Goal: Information Seeking & Learning: Find specific fact

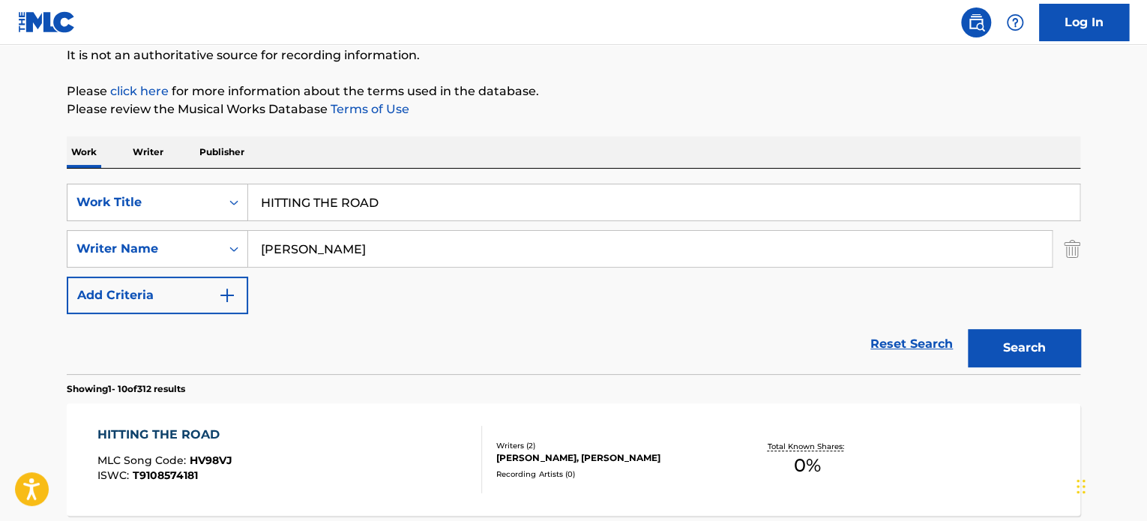
click at [381, 197] on input "HITTING THE ROAD" at bounding box center [663, 202] width 831 height 36
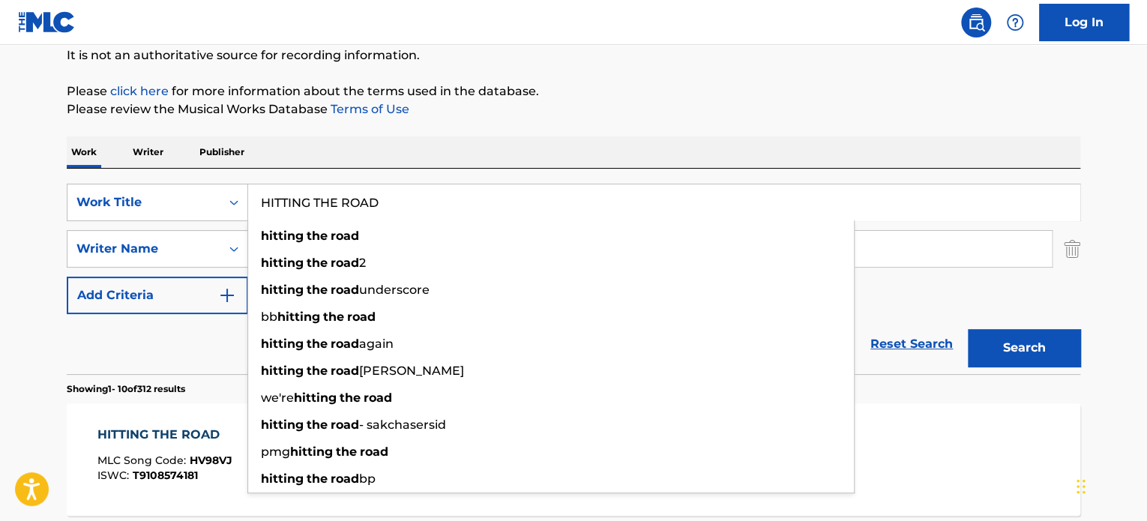
paste input "TCHIKI TCHIKI"
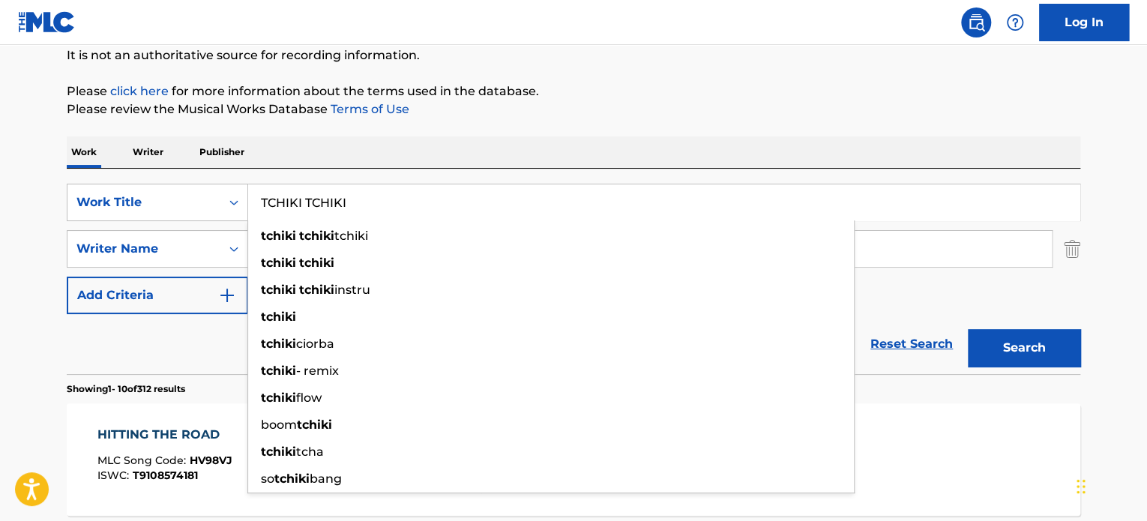
type input "TCHIKI TCHIKI"
click at [214, 338] on div "Reset Search Search" at bounding box center [573, 344] width 1013 height 60
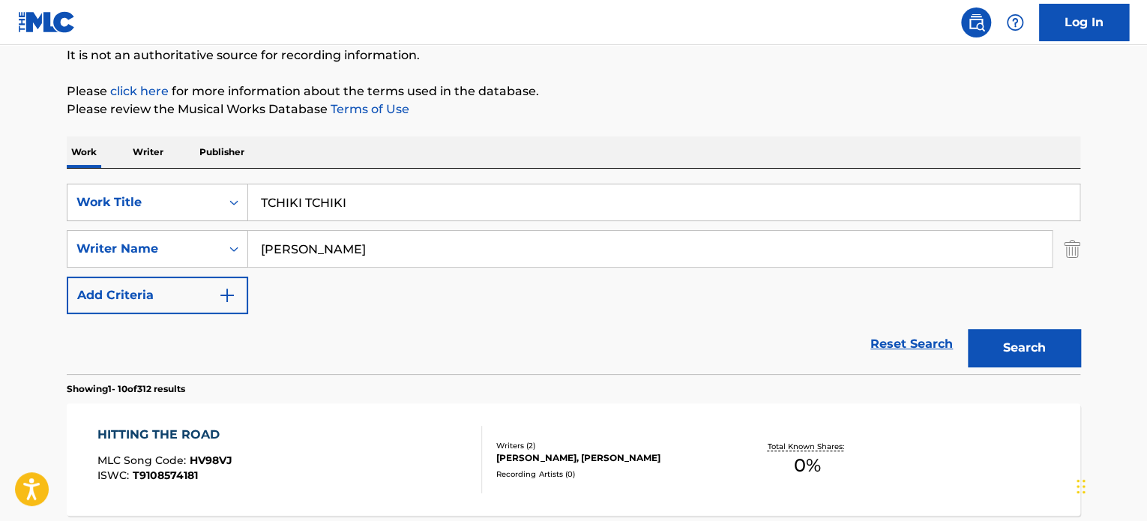
click at [300, 248] on input "[PERSON_NAME]" at bounding box center [650, 249] width 804 height 36
click at [1002, 341] on button "Search" at bounding box center [1024, 347] width 112 height 37
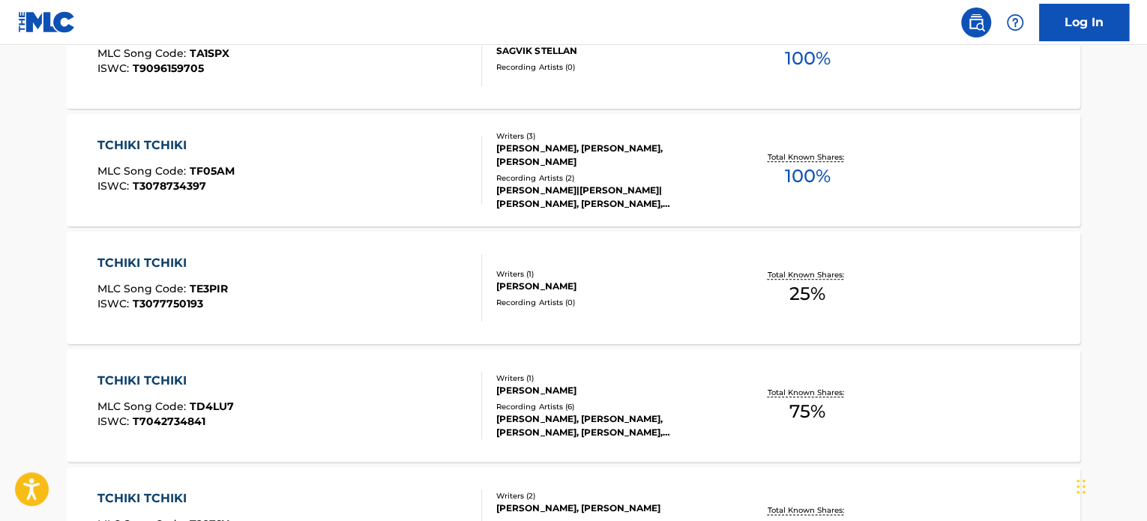
scroll to position [750, 0]
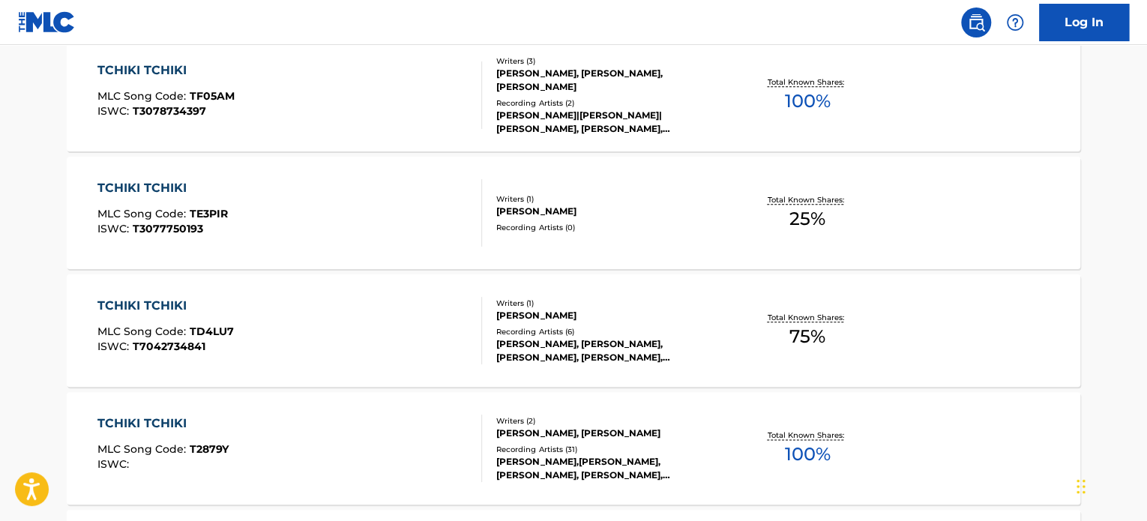
click at [382, 312] on div "TCHIKI TCHIKI MLC Song Code : TD4LU7 ISWC : T7042734841" at bounding box center [289, 330] width 385 height 67
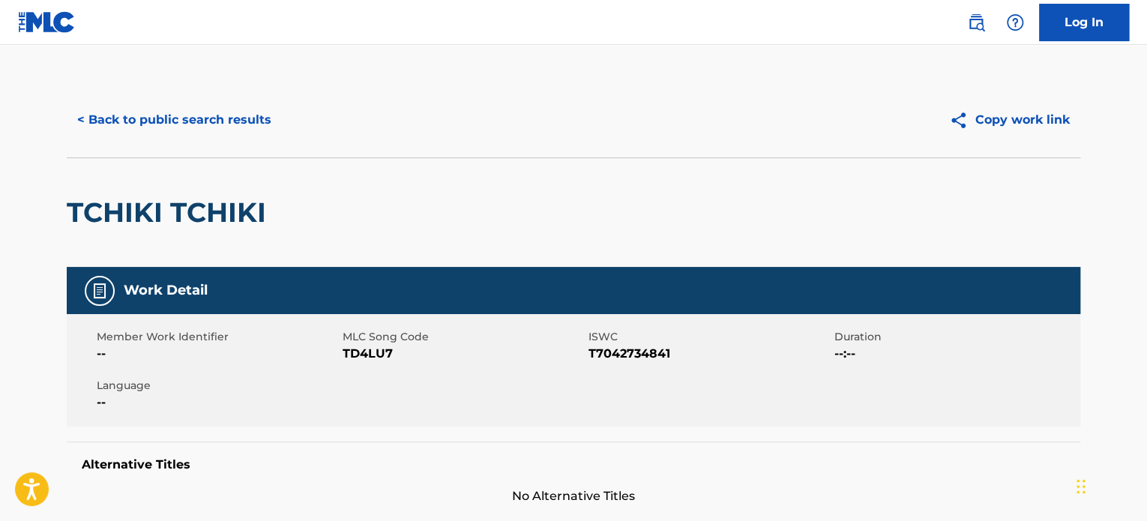
click at [222, 117] on button "< Back to public search results" at bounding box center [174, 119] width 215 height 37
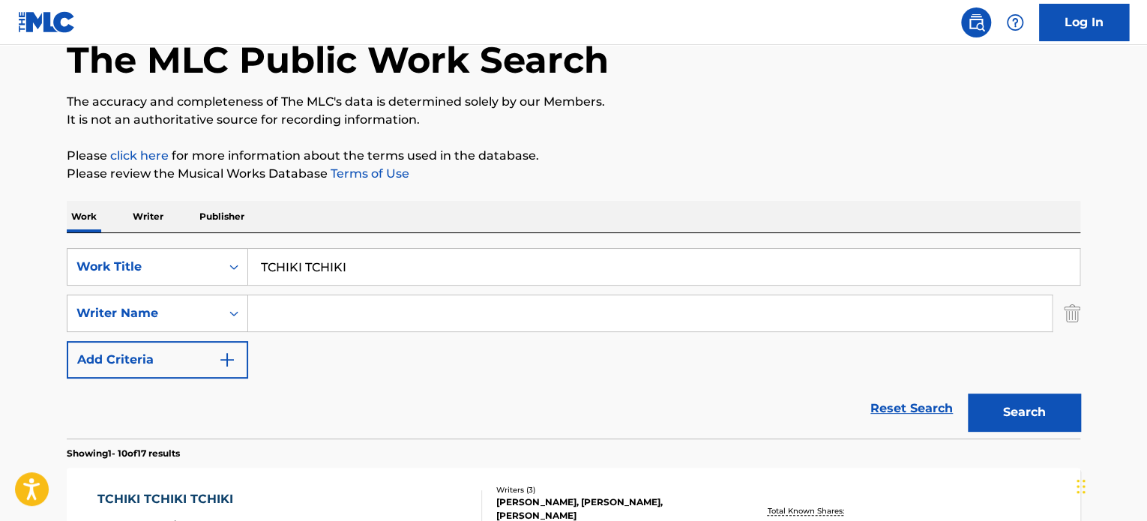
scroll to position [160, 0]
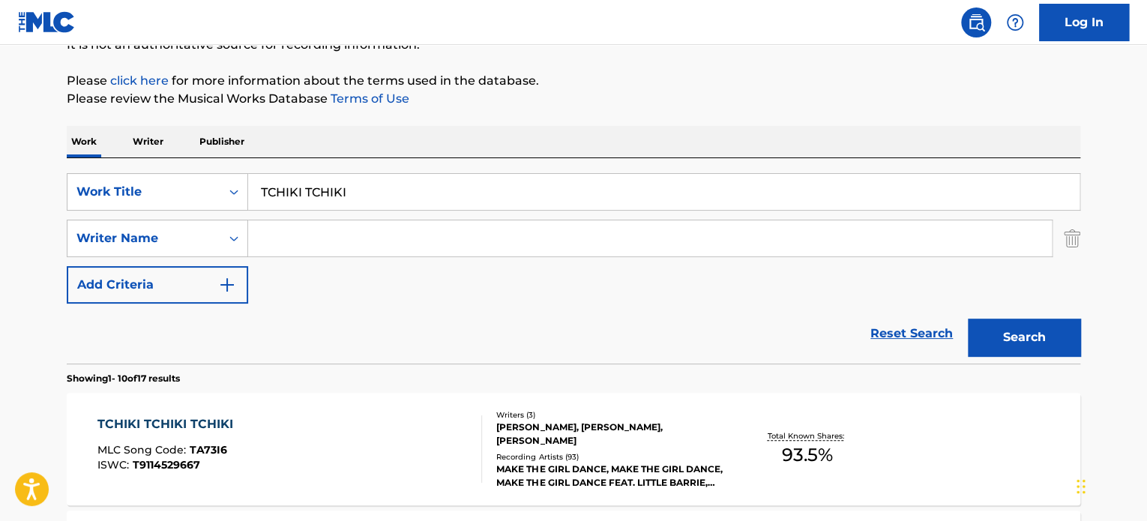
click at [307, 191] on input "TCHIKI TCHIKI" at bounding box center [663, 192] width 831 height 36
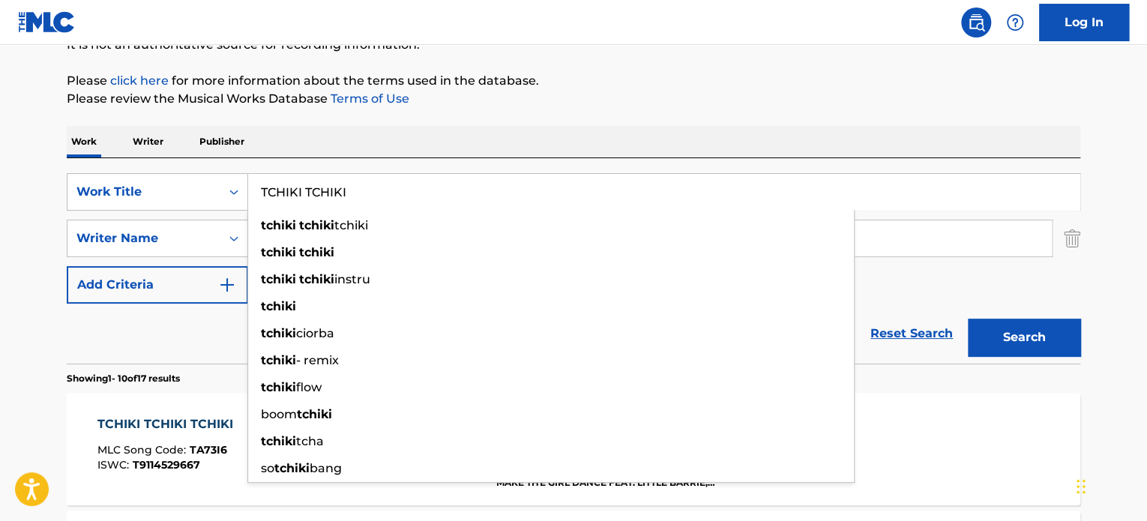
paste input "HIGH FIVE"
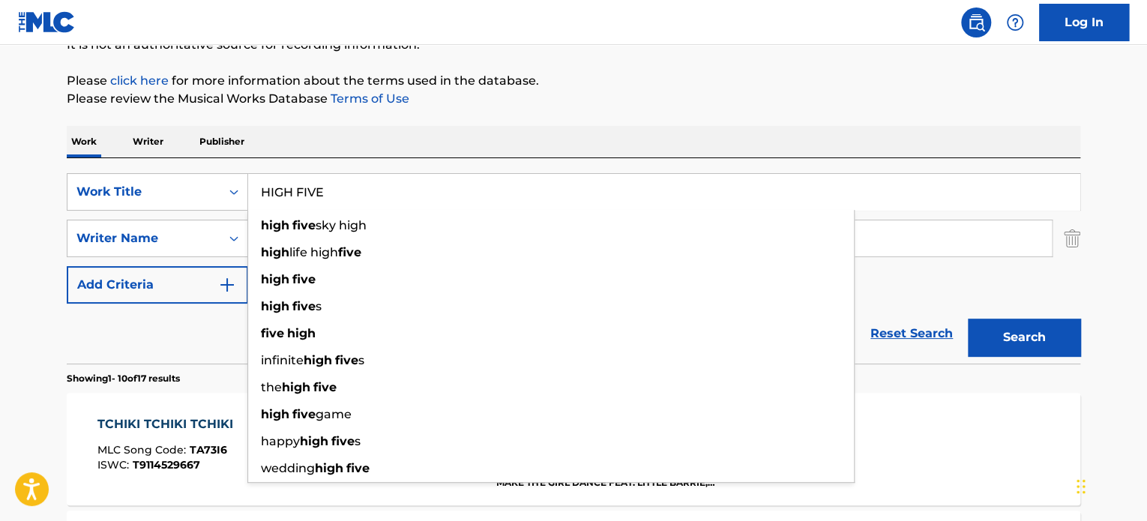
type input "HIGH FIVE"
click at [211, 329] on div "Reset Search Search" at bounding box center [573, 334] width 1013 height 60
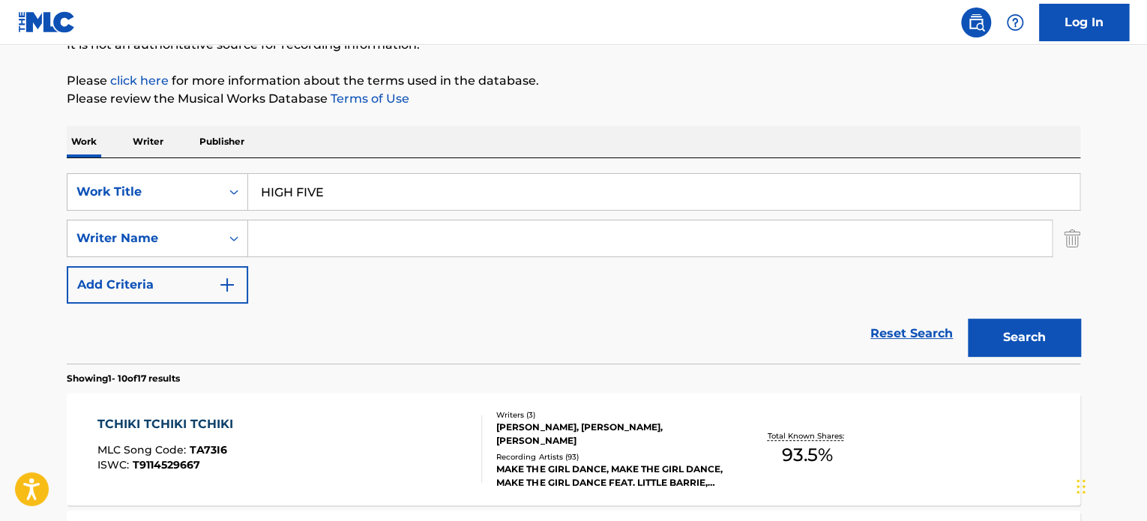
click at [322, 232] on input "Search Form" at bounding box center [650, 238] width 804 height 36
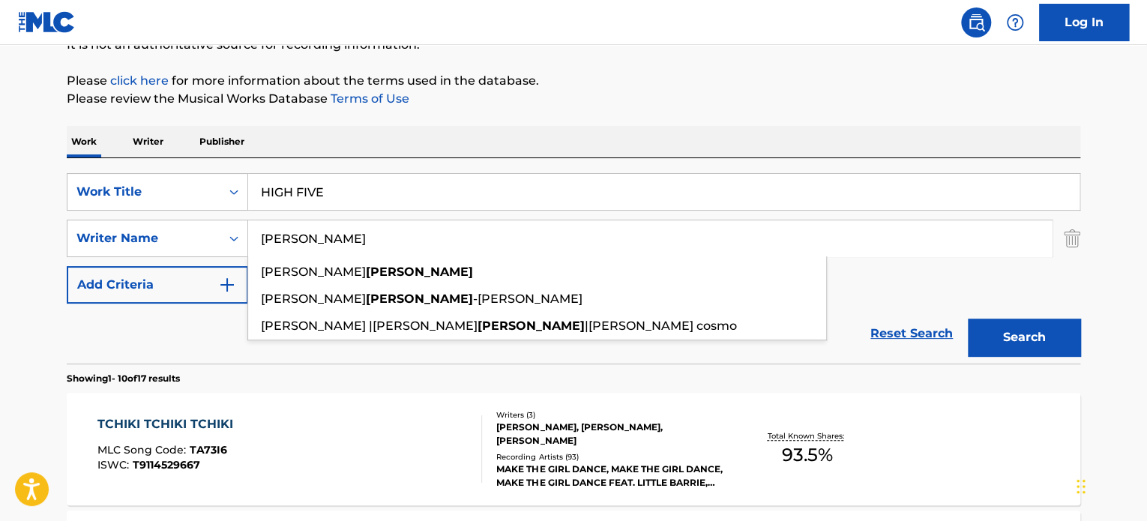
click at [322, 232] on input "[PERSON_NAME]" at bounding box center [650, 238] width 804 height 36
type input "[PERSON_NAME]"
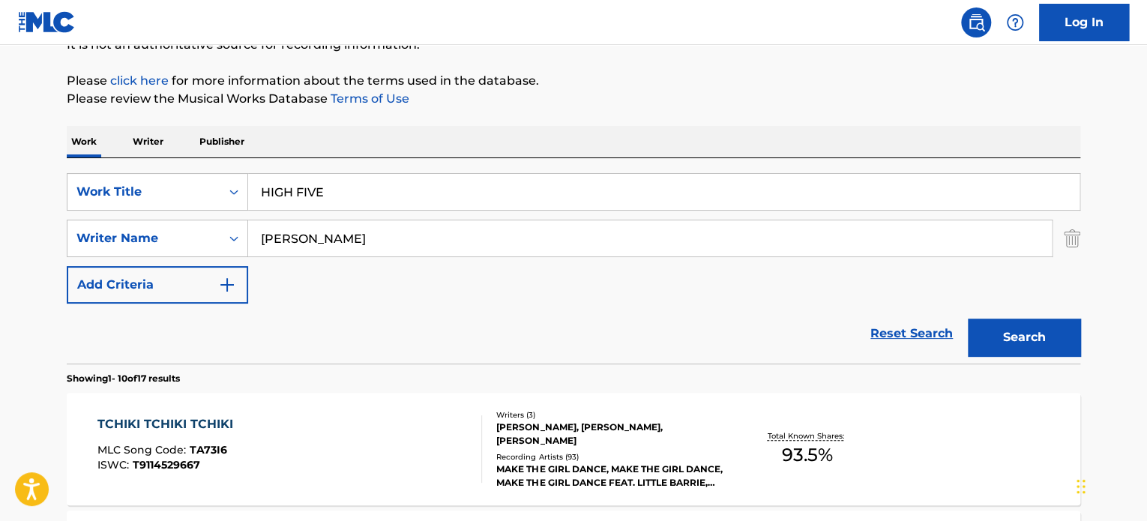
click at [1020, 332] on button "Search" at bounding box center [1024, 337] width 112 height 37
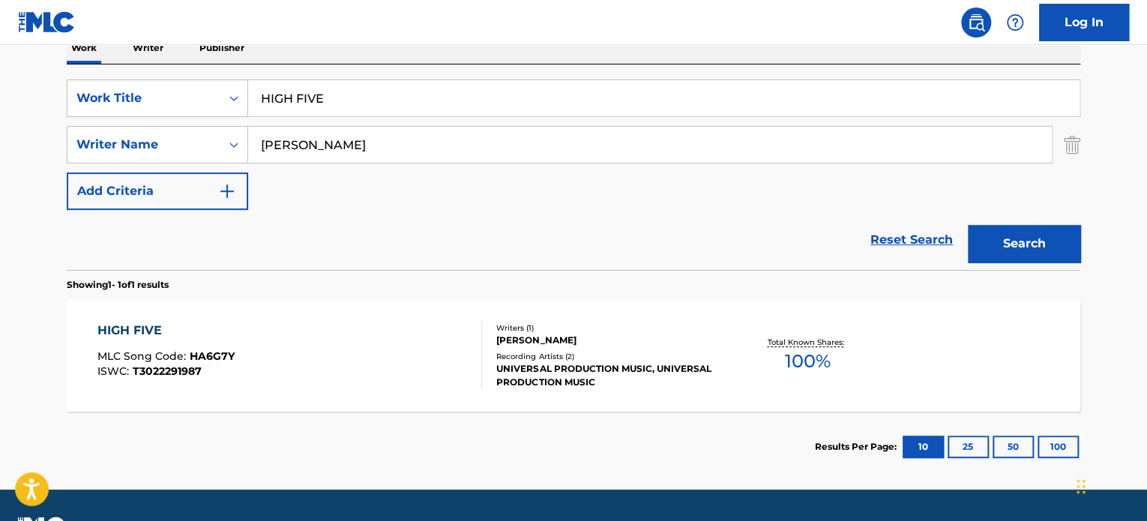
scroll to position [294, 0]
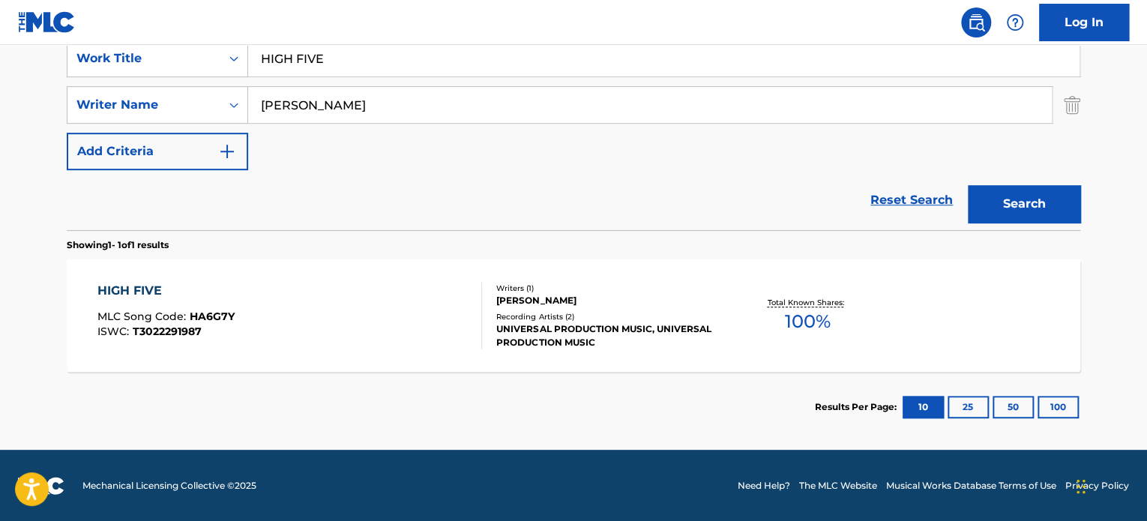
click at [342, 319] on div "HIGH FIVE MLC Song Code : HA6G7Y ISWC : T3022291987" at bounding box center [289, 315] width 385 height 67
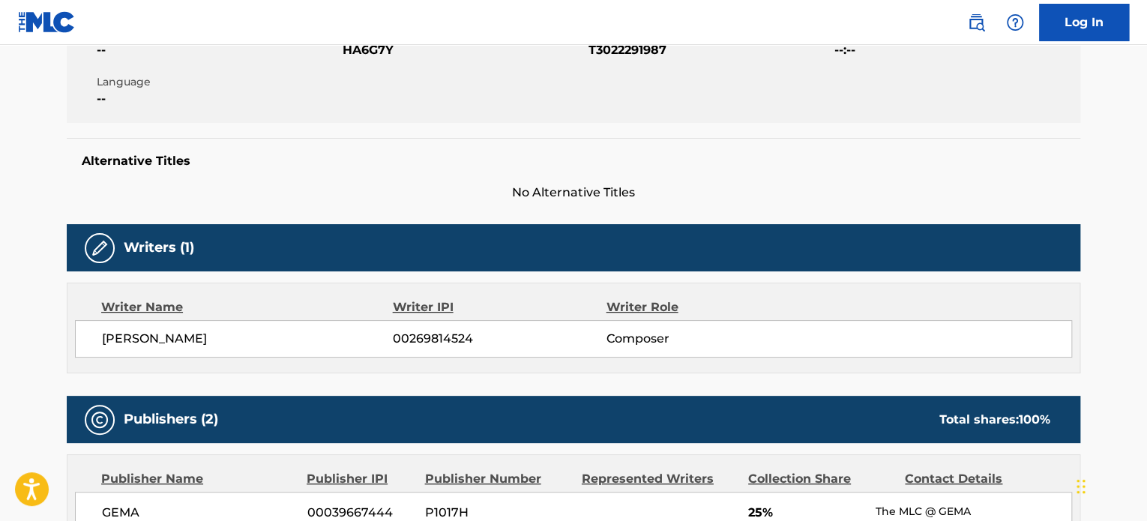
scroll to position [450, 0]
